Goal: Information Seeking & Learning: Learn about a topic

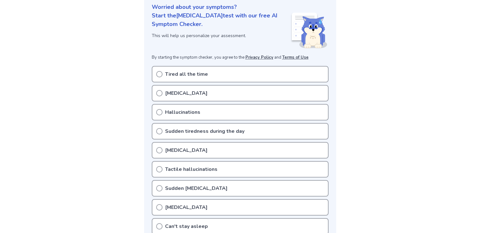
scroll to position [82, 0]
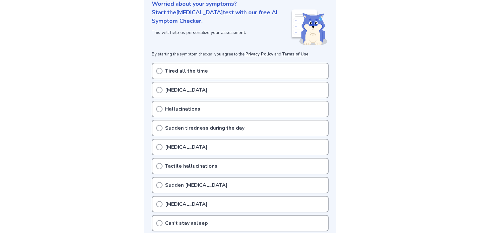
click at [224, 76] on div "Tired all the time" at bounding box center [240, 71] width 177 height 17
click at [163, 71] on div "Tired all the time" at bounding box center [240, 71] width 177 height 17
